Goal: Register for event/course

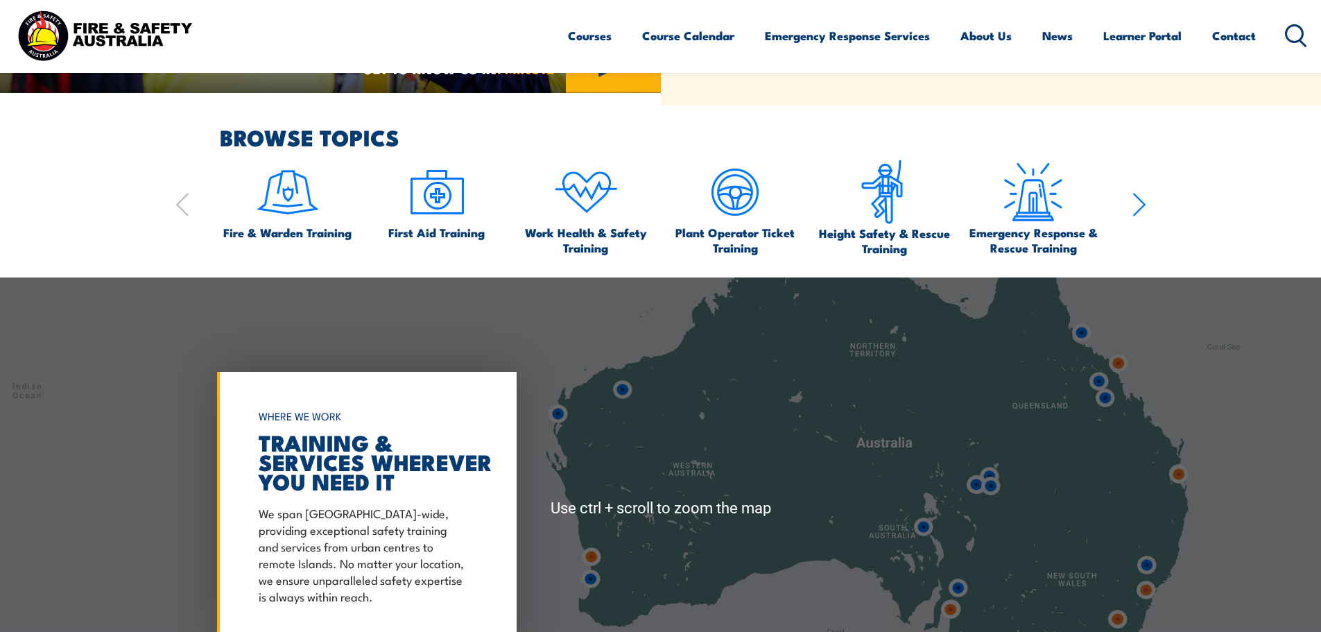
scroll to position [902, 0]
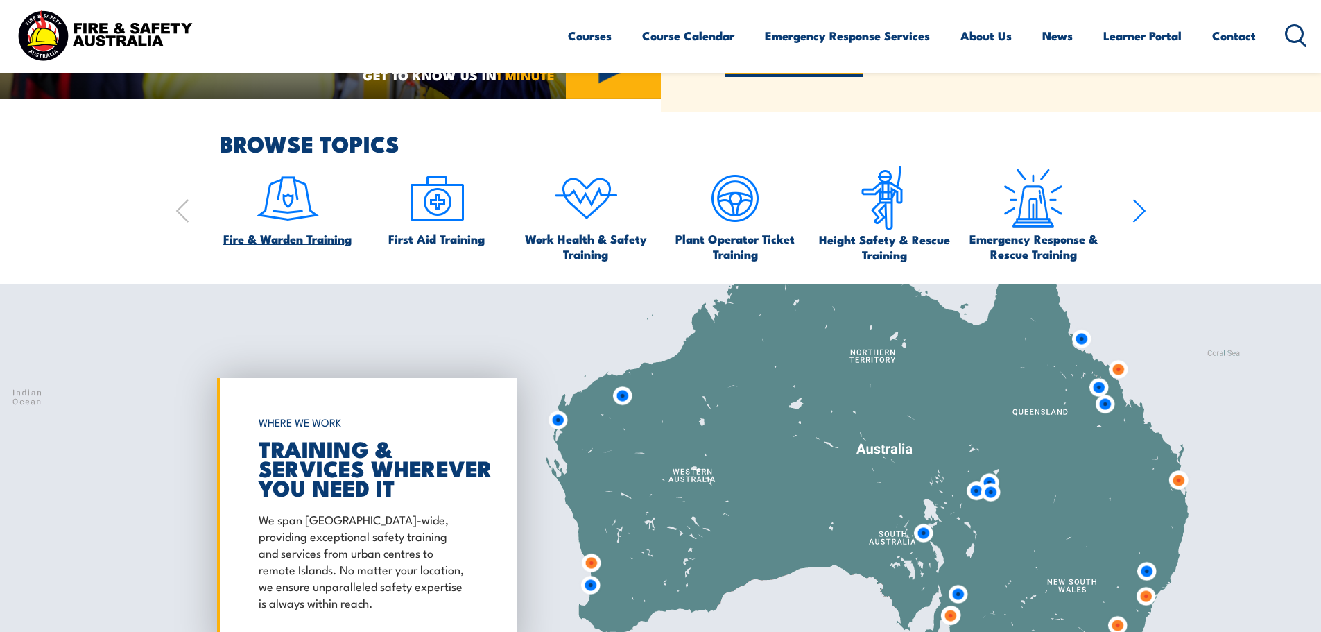
click at [283, 209] on img at bounding box center [287, 198] width 65 height 65
